Goal: Navigation & Orientation: Find specific page/section

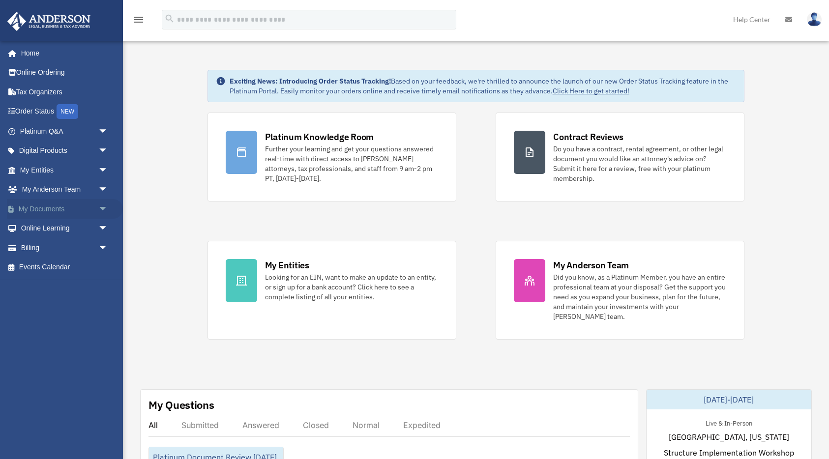
click at [100, 209] on span "arrow_drop_down" at bounding box center [108, 209] width 20 height 20
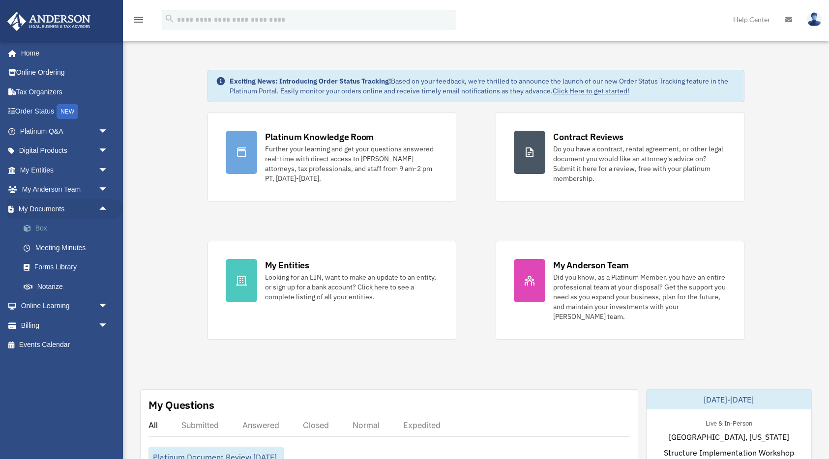
click at [44, 230] on link "Box" at bounding box center [68, 229] width 109 height 20
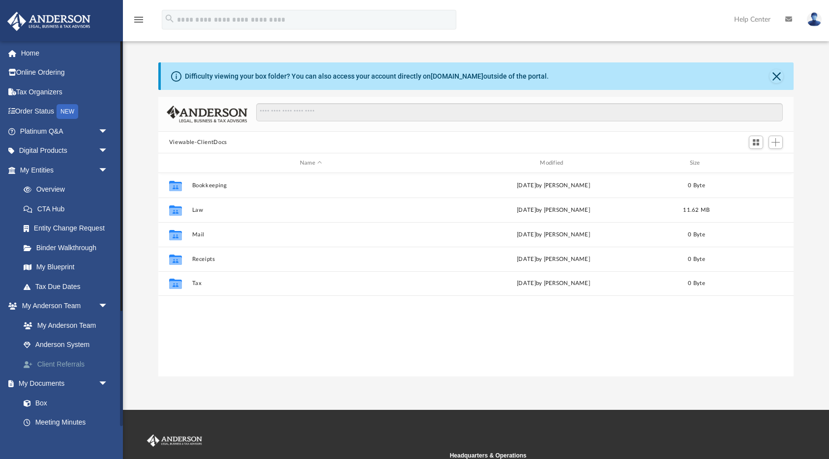
scroll to position [4, 0]
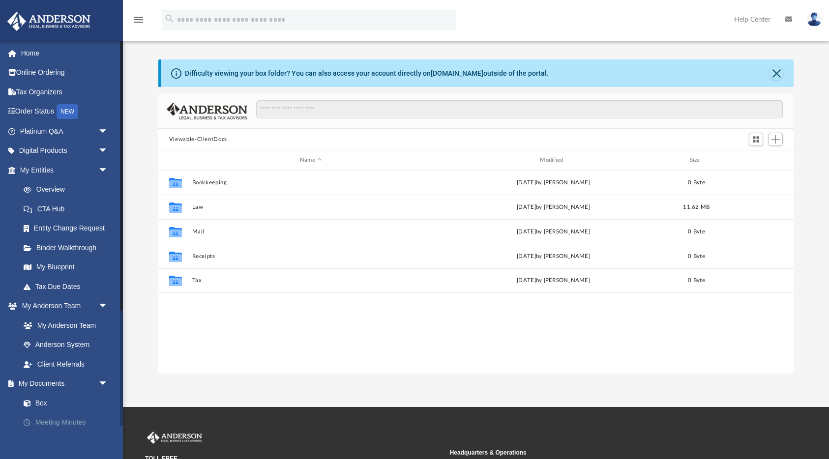
click at [65, 421] on link "Meeting Minutes" at bounding box center [68, 423] width 109 height 20
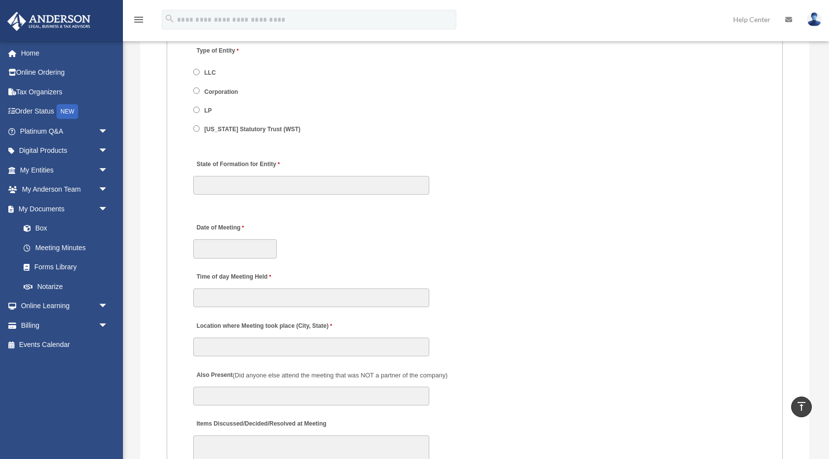
scroll to position [1144, 0]
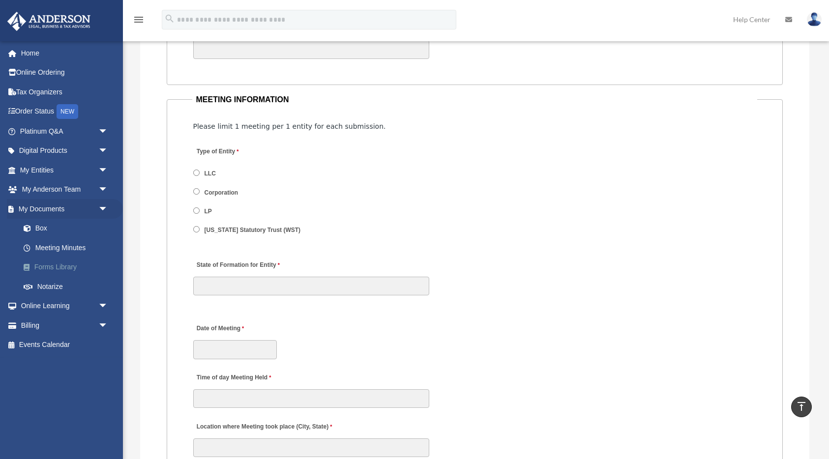
click at [61, 261] on link "Forms Library" at bounding box center [68, 268] width 109 height 20
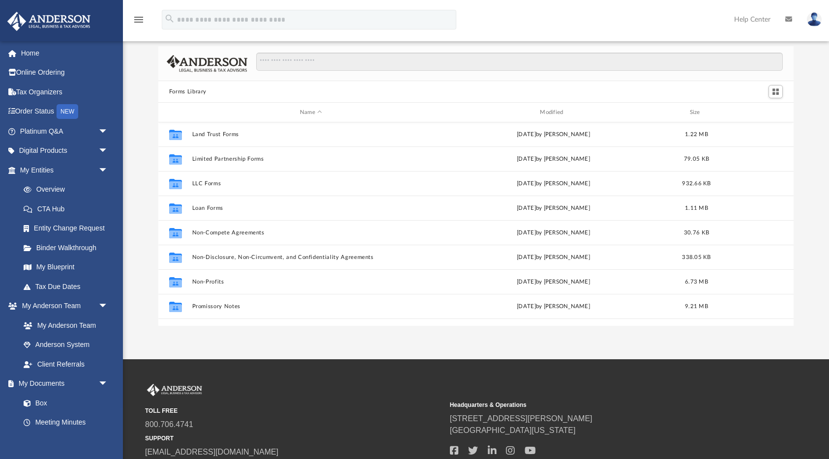
scroll to position [417, 0]
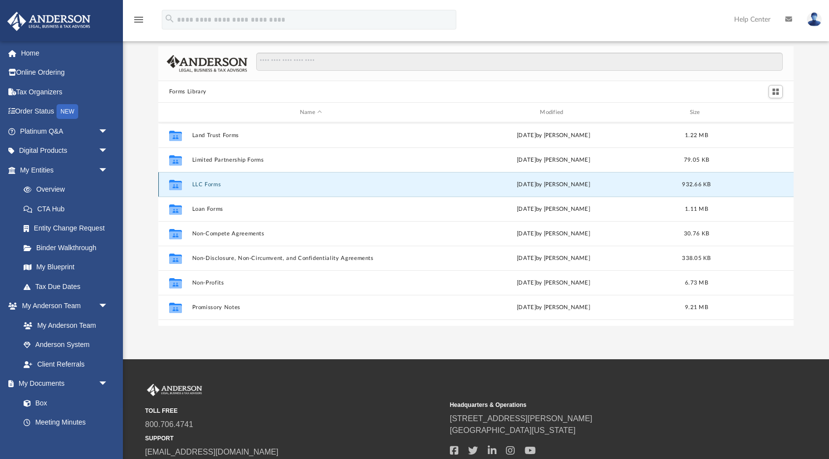
click at [202, 186] on button "LLC Forms" at bounding box center [311, 184] width 238 height 6
click at [204, 186] on button "LLC Forms" at bounding box center [311, 184] width 238 height 6
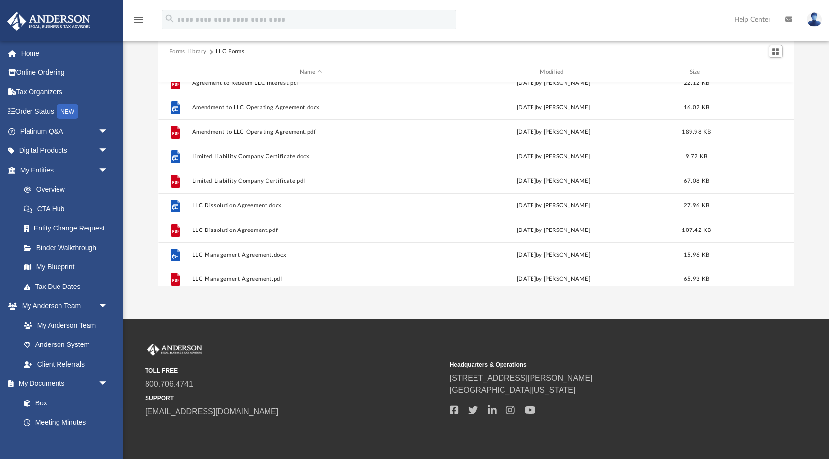
scroll to position [0, 0]
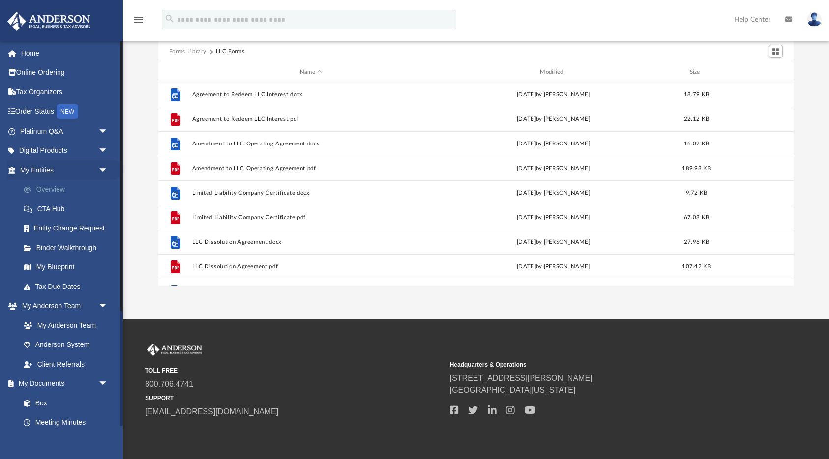
click at [57, 190] on link "Overview" at bounding box center [68, 190] width 109 height 20
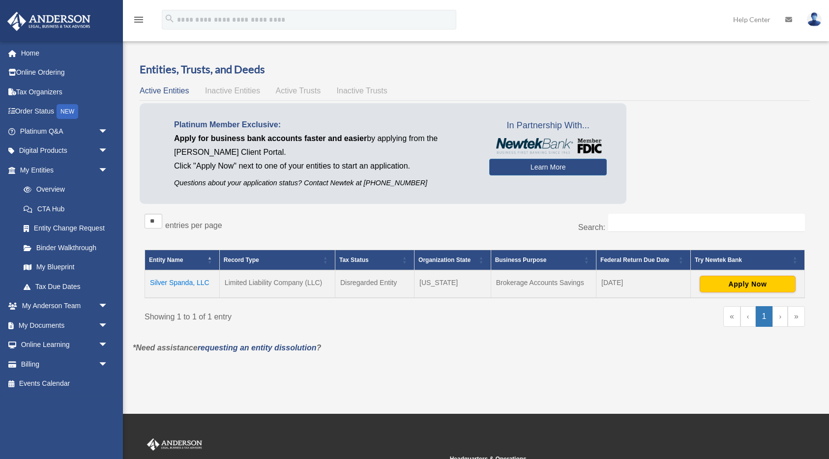
click at [240, 91] on span "Inactive Entities" at bounding box center [232, 91] width 55 height 8
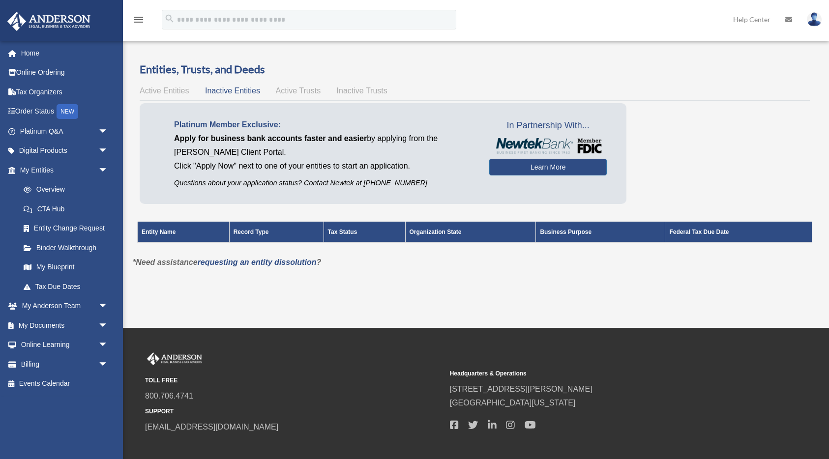
click at [289, 88] on span "Active Trusts" at bounding box center [298, 91] width 45 height 8
click at [360, 90] on span "Inactive Trusts" at bounding box center [362, 91] width 51 height 8
click at [164, 92] on span "Active Entities" at bounding box center [164, 91] width 49 height 8
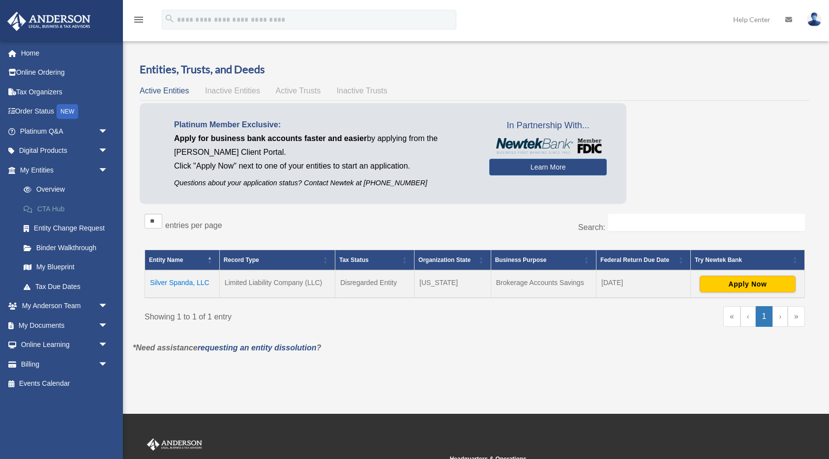
click at [68, 211] on link "CTA Hub" at bounding box center [68, 209] width 109 height 20
click at [77, 228] on link "Entity Change Request" at bounding box center [68, 229] width 109 height 20
click at [72, 250] on link "Binder Walkthrough" at bounding box center [68, 248] width 109 height 20
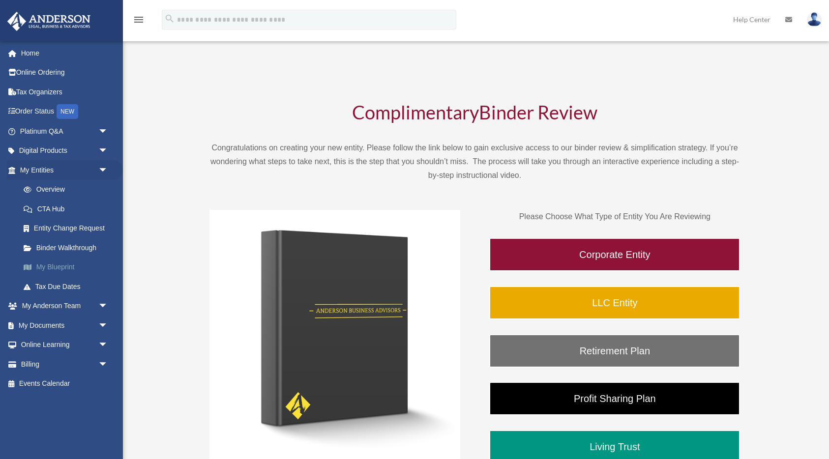
click at [66, 269] on link "My Blueprint" at bounding box center [68, 268] width 109 height 20
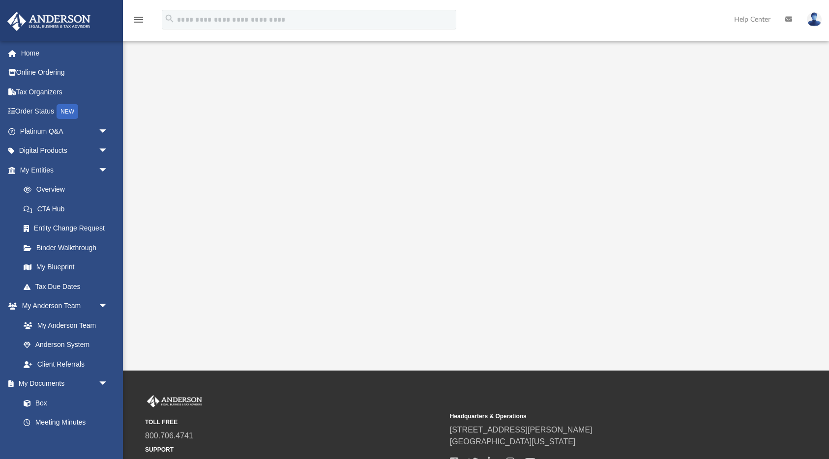
scroll to position [115, 0]
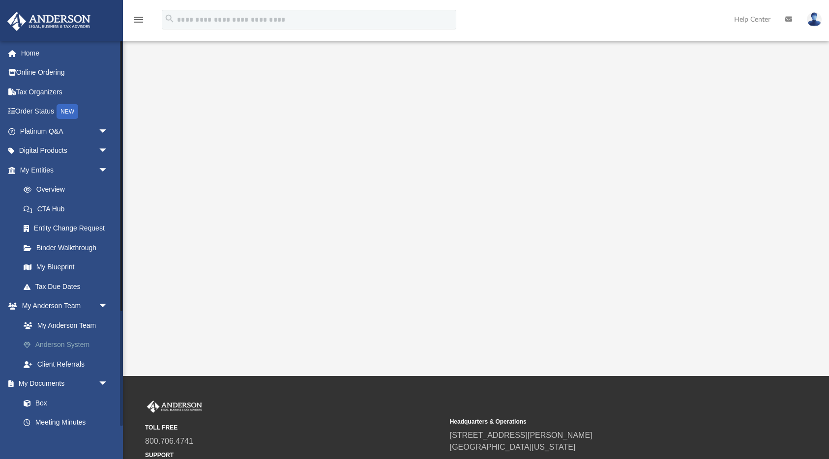
click at [70, 345] on link "Anderson System" at bounding box center [68, 345] width 109 height 20
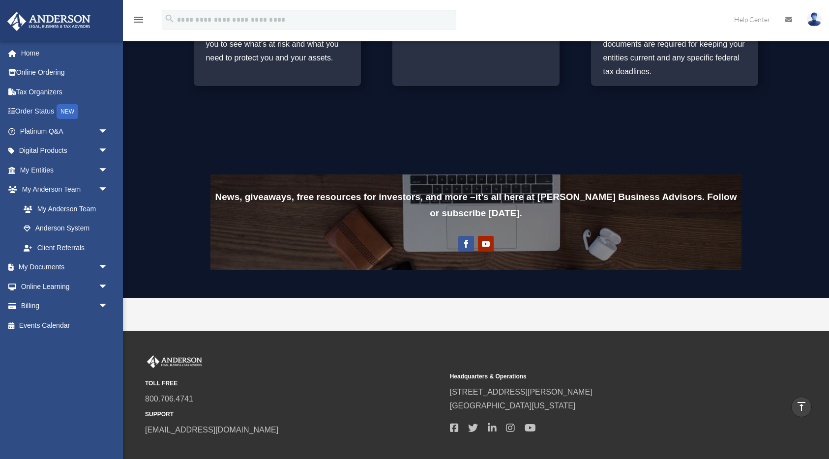
scroll to position [711, 0]
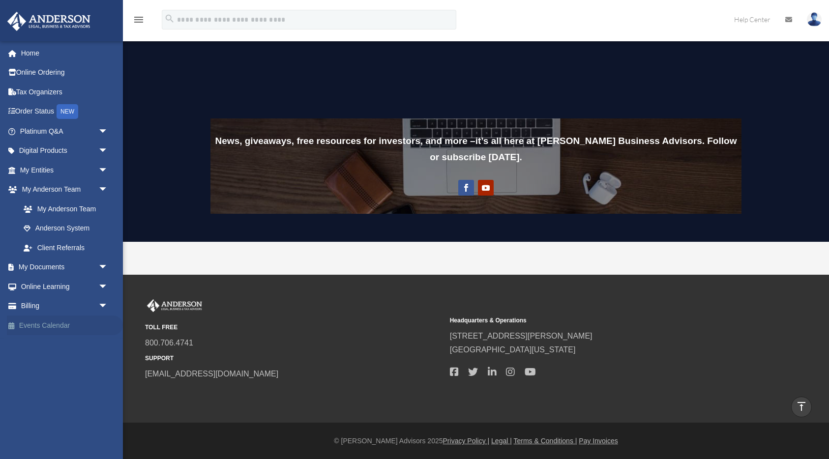
click at [50, 322] on link "Events Calendar" at bounding box center [65, 326] width 116 height 20
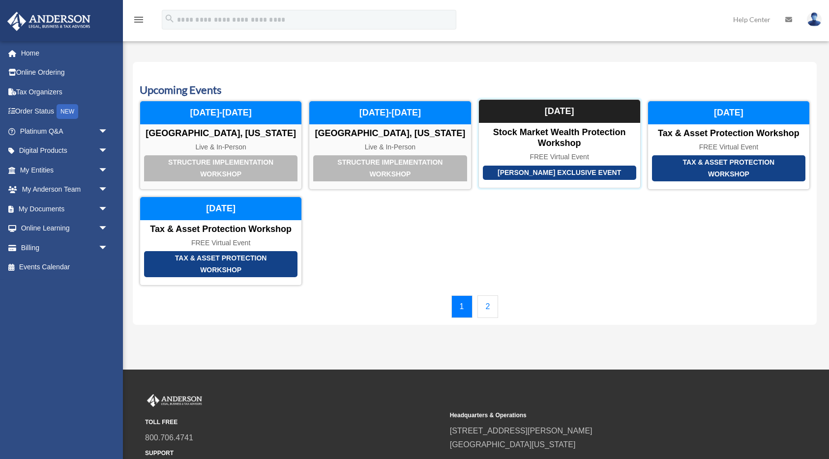
click at [584, 149] on div "[PERSON_NAME] Exclusive Event Stock Market Wealth Protection Workshop FREE Virt…" at bounding box center [559, 143] width 162 height 89
